Goal: Register for event/course

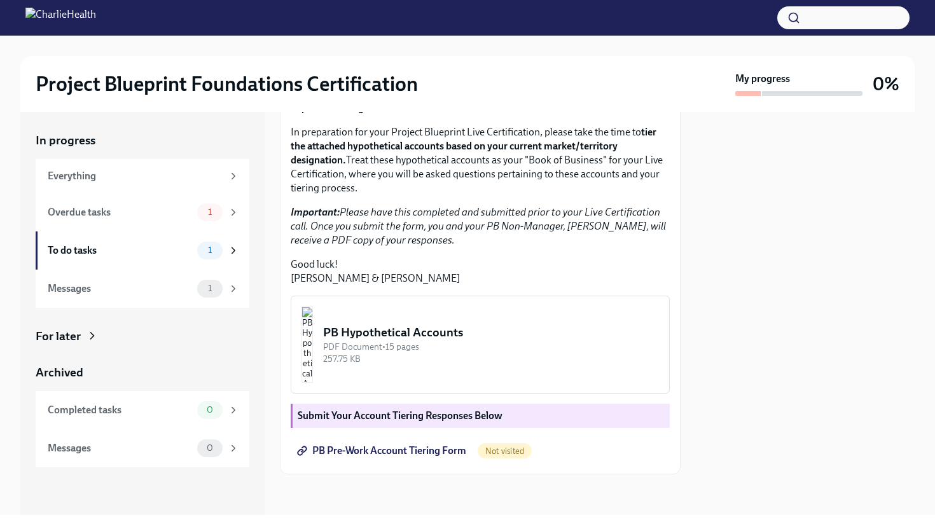
scroll to position [261, 0]
click at [313, 357] on img "button" at bounding box center [306, 345] width 11 height 76
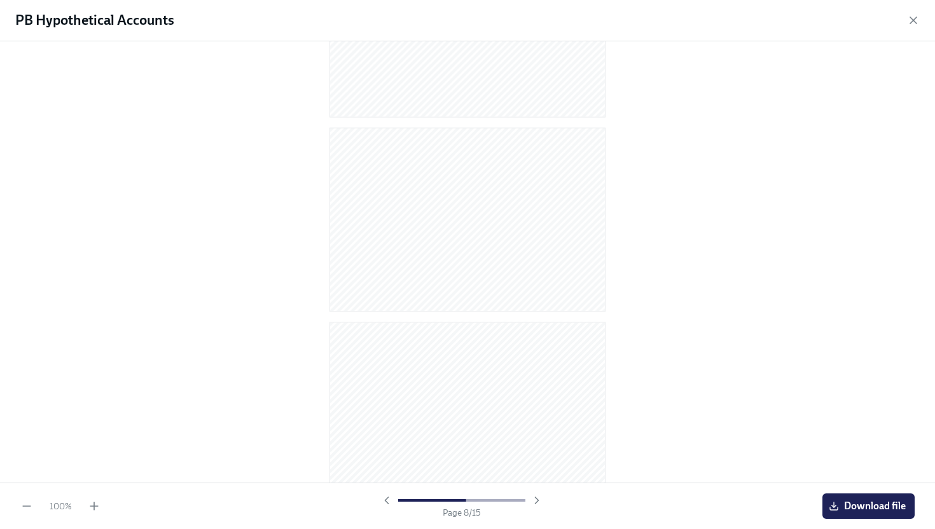
scroll to position [2484, 0]
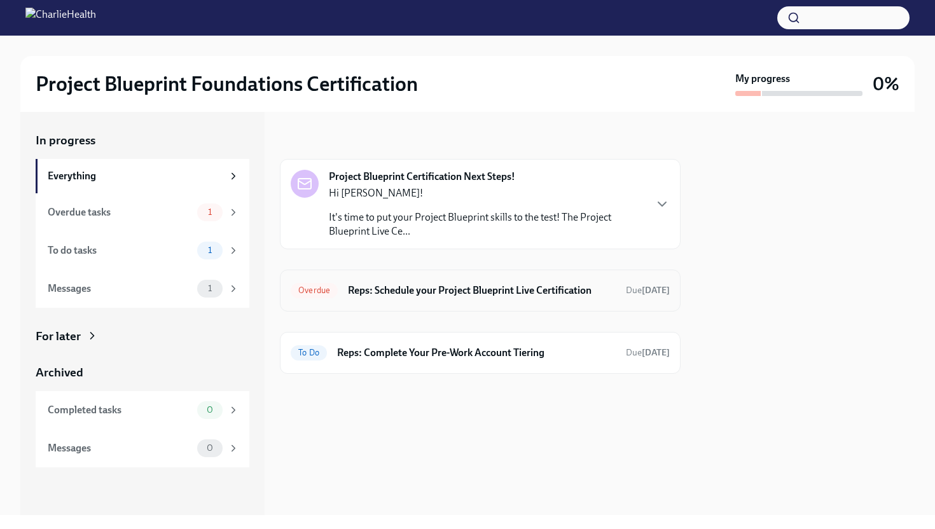
click at [419, 292] on h6 "Reps: Schedule your Project Blueprint Live Certification" at bounding box center [482, 291] width 268 height 14
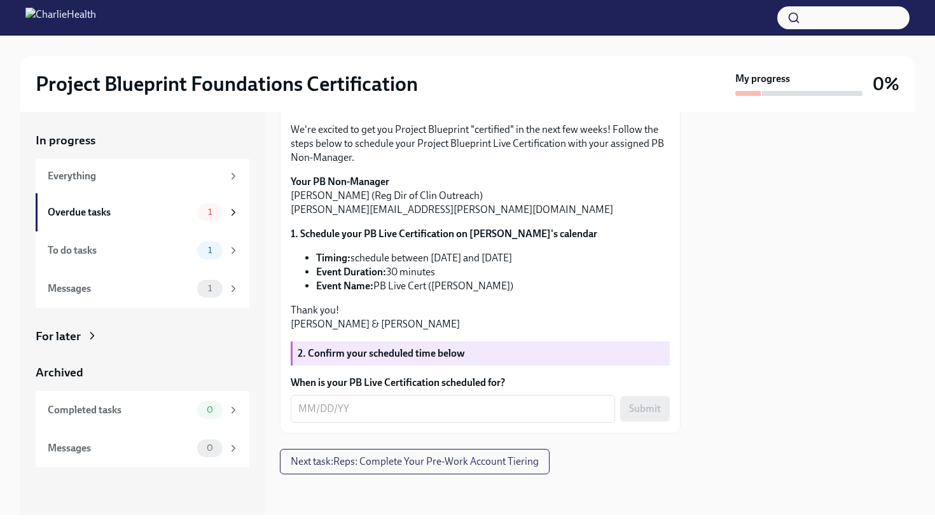
scroll to position [196, 0]
drag, startPoint x: 512, startPoint y: 308, endPoint x: 374, endPoint y: 316, distance: 138.2
click at [374, 293] on li "Event Name: PB Live Cert (Paige Campbell)" at bounding box center [493, 286] width 354 height 14
copy li "PB Live Cert (Paige Campbell)"
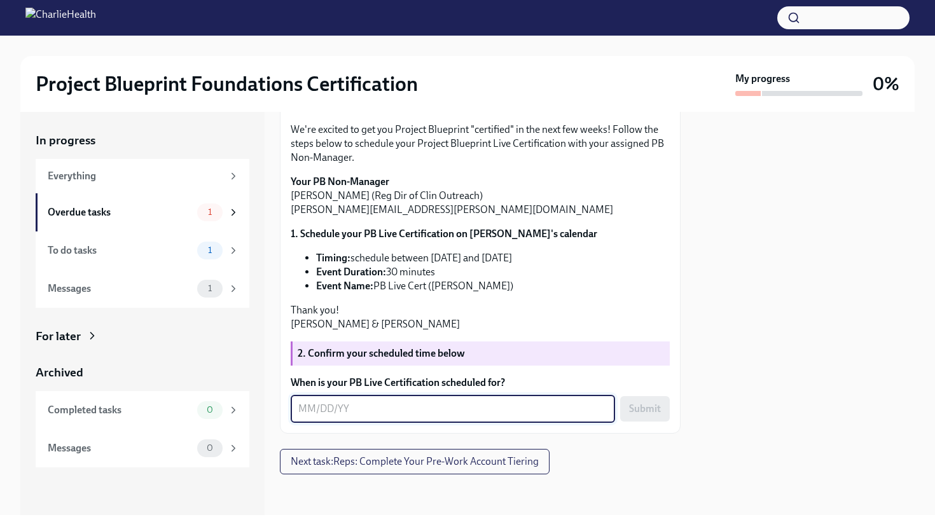
click at [378, 417] on textarea "When is your PB Live Certification scheduled for?" at bounding box center [452, 408] width 309 height 15
type textarea "09/30/2025"
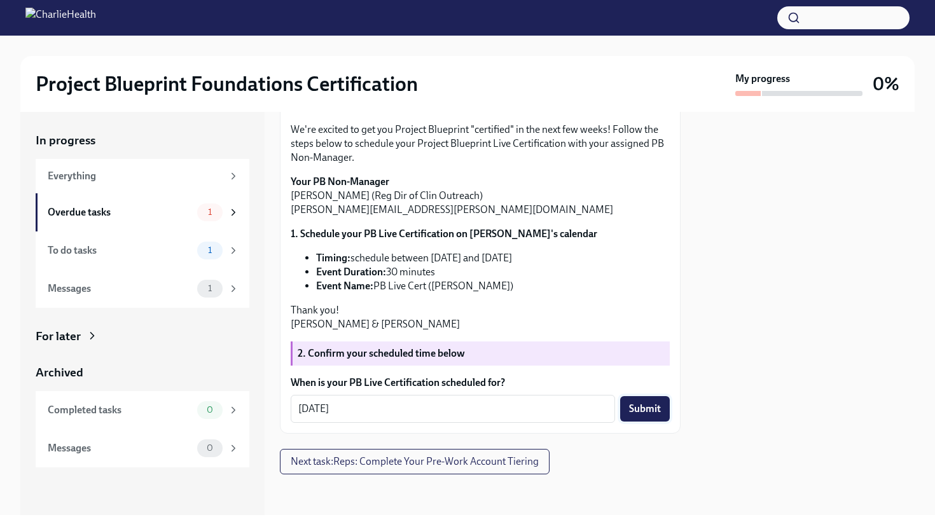
click at [657, 415] on span "Submit" at bounding box center [645, 409] width 32 height 13
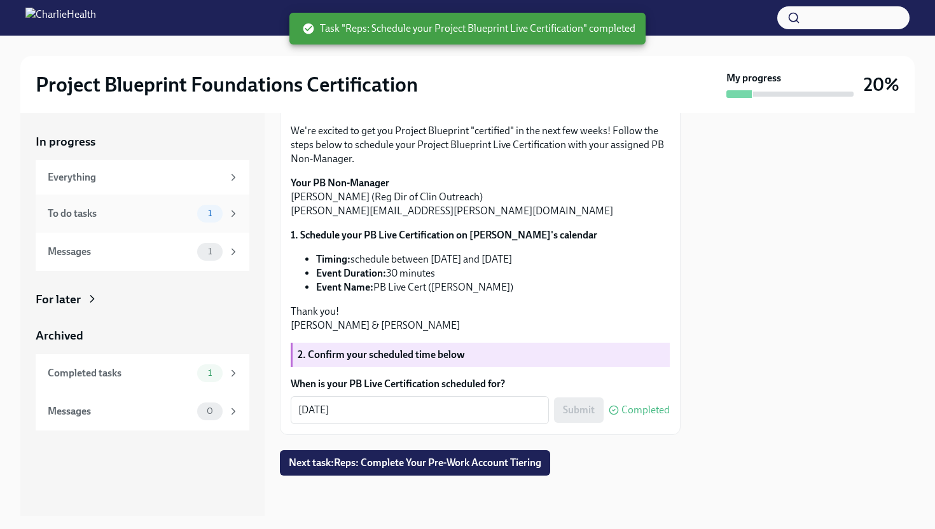
click at [202, 214] on span "1" at bounding box center [209, 214] width 19 height 10
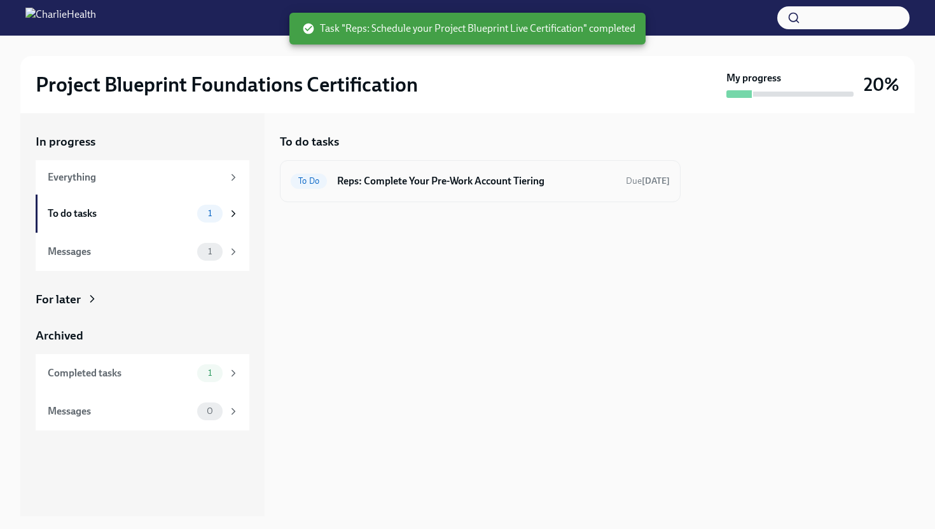
click at [479, 172] on div "To Do Reps: Complete Your Pre-Work Account Tiering Due tomorrow" at bounding box center [480, 181] width 379 height 20
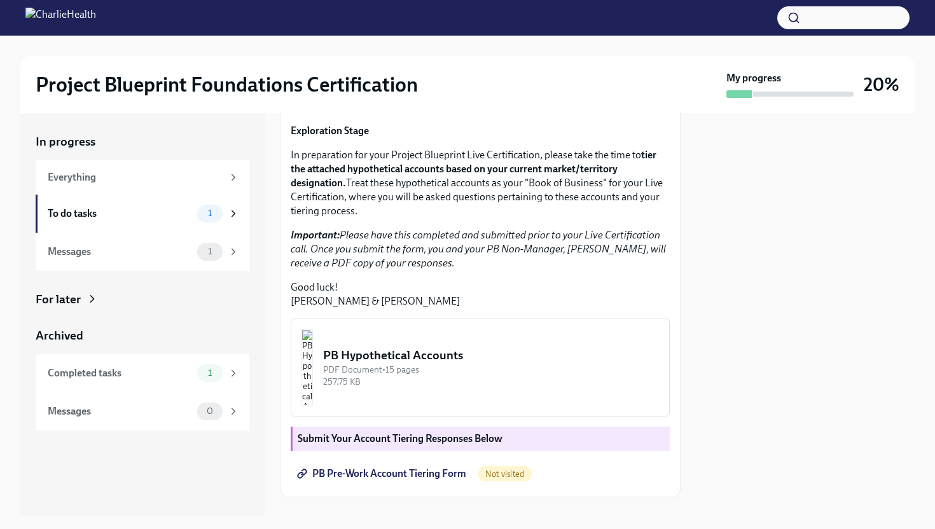
scroll to position [151, 0]
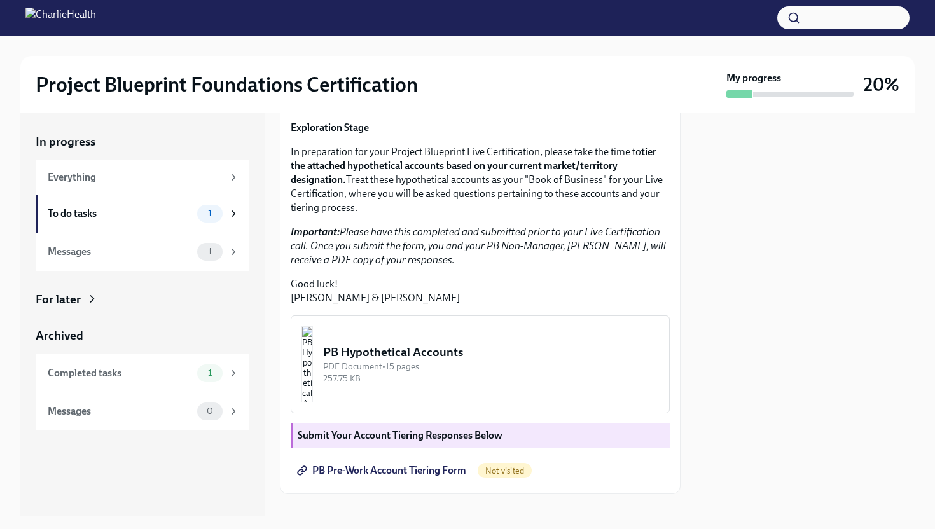
click at [517, 413] on button "PB Hypothetical Accounts PDF Document • 15 pages 257.75 KB" at bounding box center [480, 364] width 379 height 98
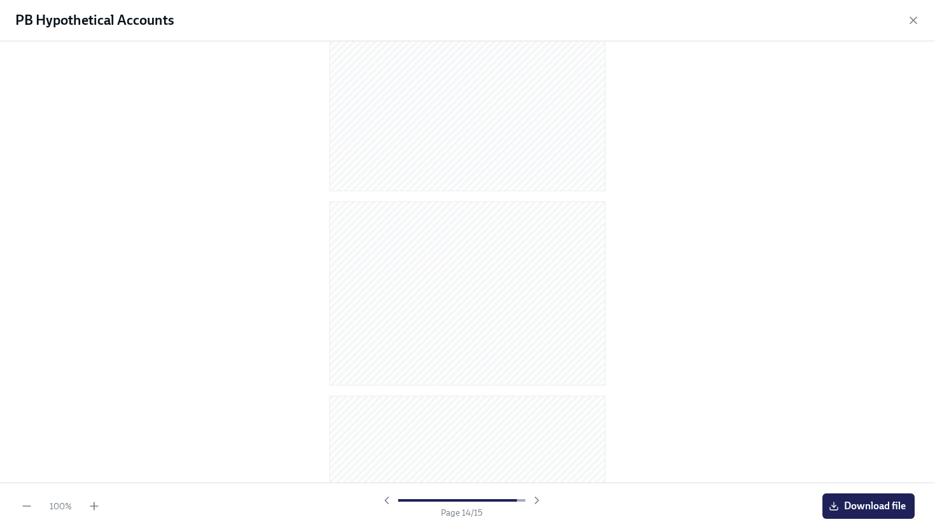
scroll to position [1401, 0]
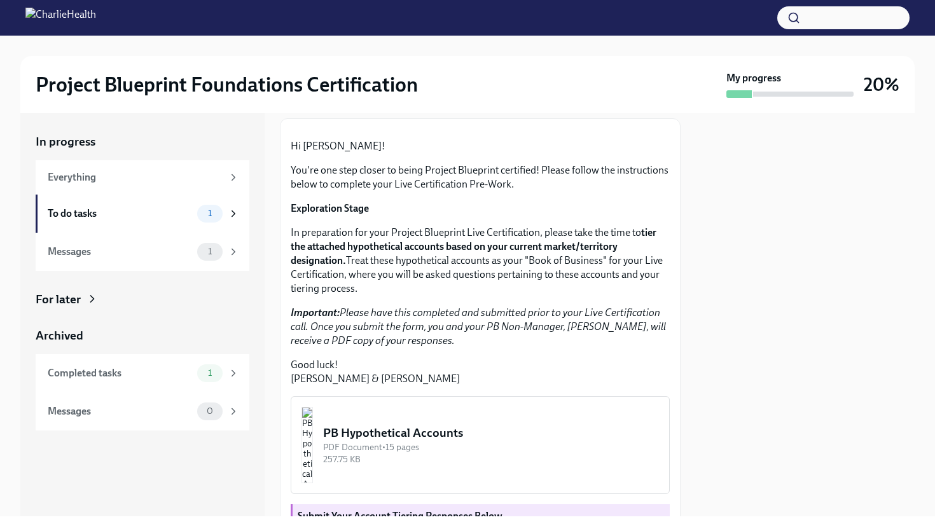
scroll to position [261, 0]
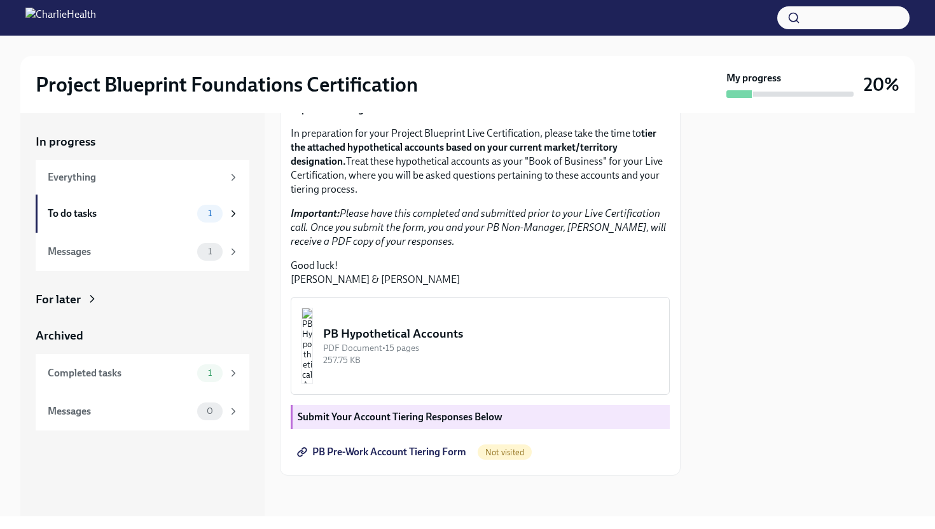
click at [435, 357] on div "257.75 KB" at bounding box center [491, 360] width 336 height 12
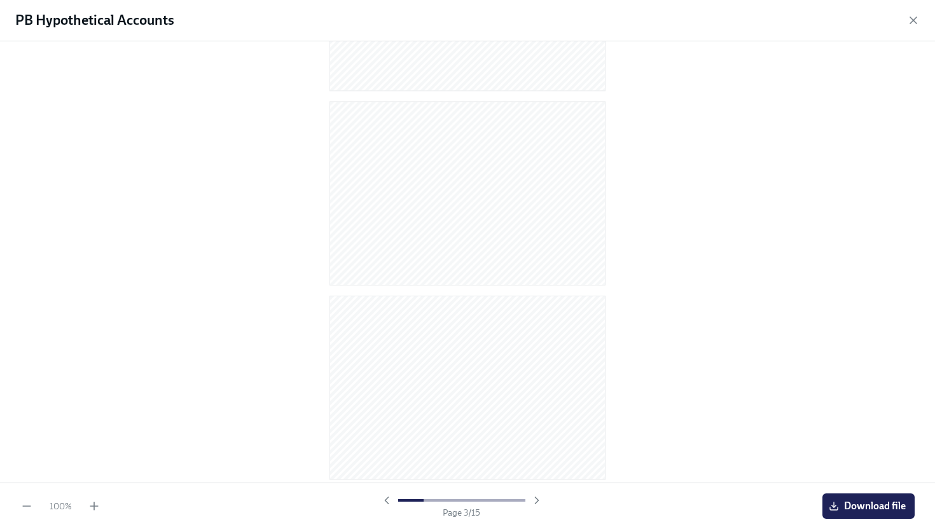
scroll to position [350, 0]
